Goal: Understand site structure: Understand site structure

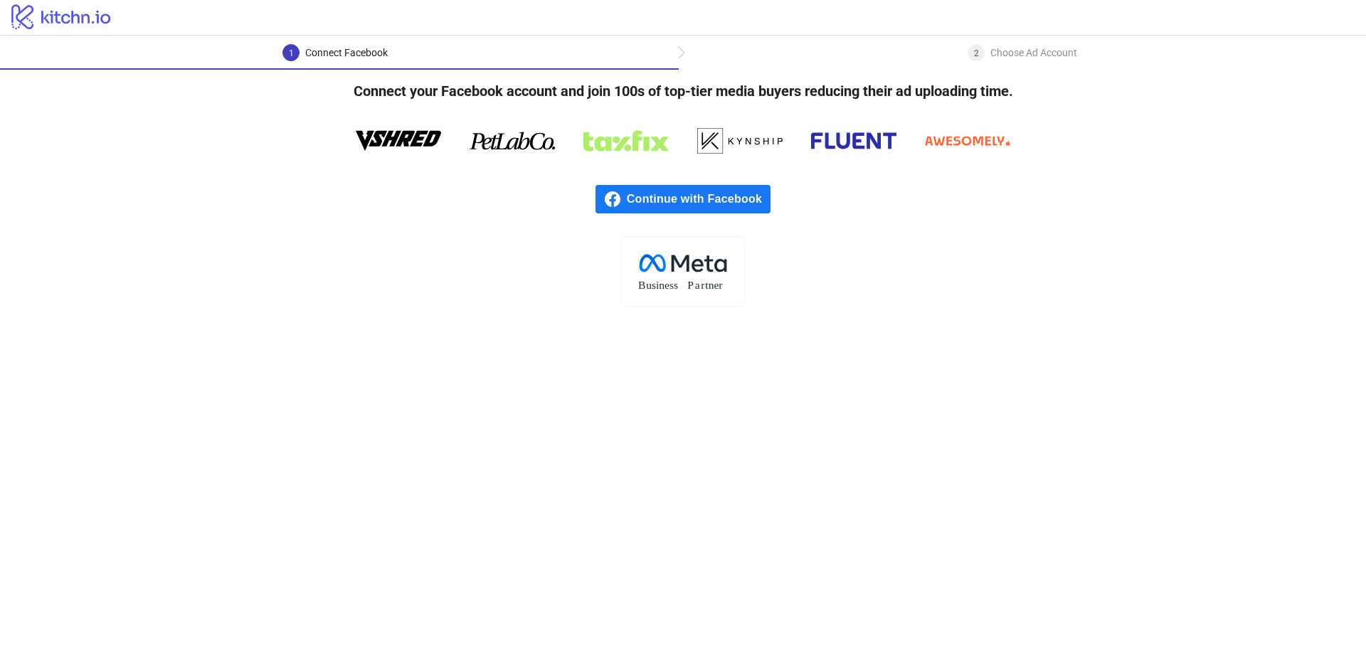
click at [1031, 23] on div "logo/logo" at bounding box center [683, 18] width 1366 height 36
click at [83, 14] on icon "logo/logo" at bounding box center [61, 16] width 123 height 28
click at [48, 19] on icon "logo/logo" at bounding box center [61, 16] width 123 height 28
click at [70, 21] on icon at bounding box center [60, 16] width 99 height 25
